Goal: Task Accomplishment & Management: Complete application form

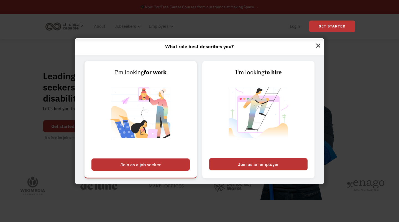
click at [165, 165] on div "Join as a job seeker" at bounding box center [140, 164] width 98 height 12
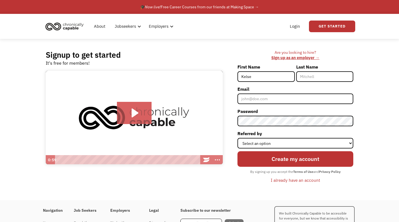
type input "Kelse"
click at [130, 110] on icon "Play Video: Introducing Chronically Capable" at bounding box center [134, 113] width 35 height 22
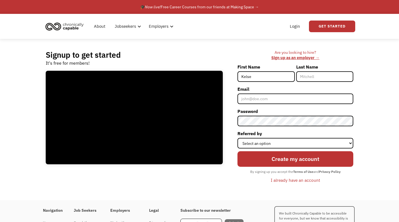
click at [270, 78] on input "Kelse" at bounding box center [265, 76] width 57 height 11
type input "Kelsey"
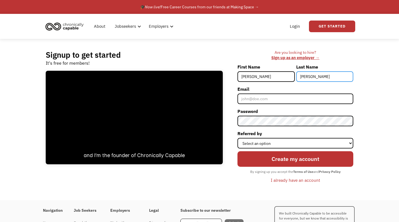
type input "Ramirez"
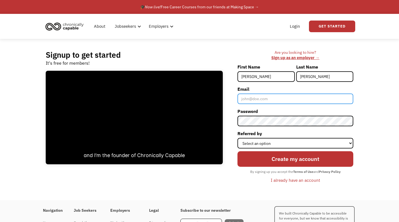
click at [276, 100] on input "Email" at bounding box center [295, 98] width 116 height 11
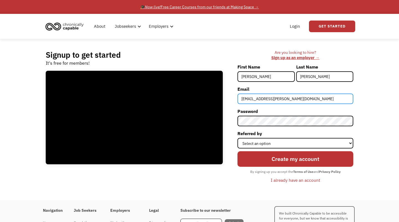
type input "kelsey.a.ramirez.978@gmail.com"
